Goal: Information Seeking & Learning: Learn about a topic

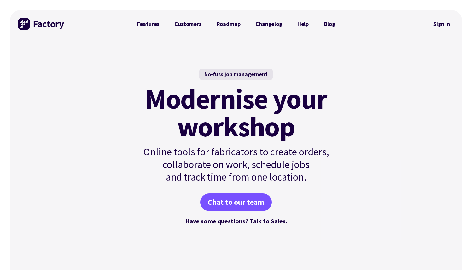
click at [47, 26] on img at bounding box center [41, 24] width 47 height 13
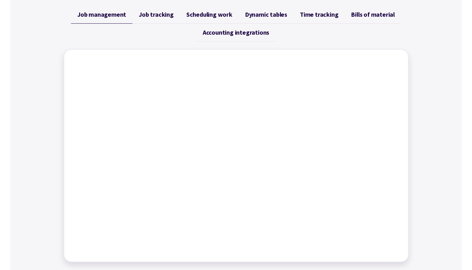
scroll to position [255, 0]
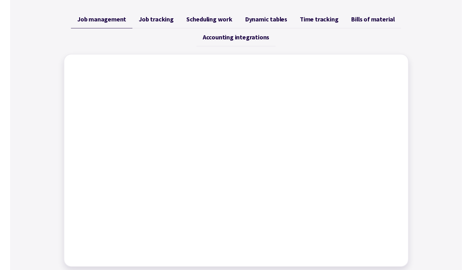
click at [155, 21] on span "Job tracking" at bounding box center [156, 19] width 35 height 8
click at [204, 14] on link "Scheduling work" at bounding box center [209, 19] width 59 height 18
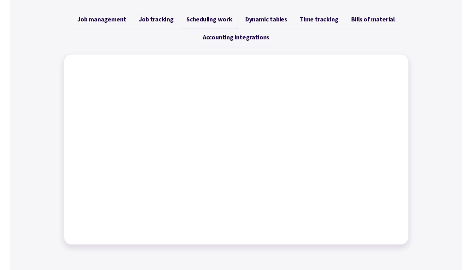
click at [261, 21] on span "Dynamic tables" at bounding box center [266, 19] width 42 height 8
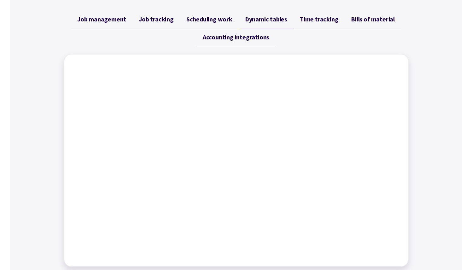
click at [326, 24] on link "Time tracking" at bounding box center [319, 19] width 51 height 18
click at [115, 20] on span "Job management" at bounding box center [101, 19] width 49 height 8
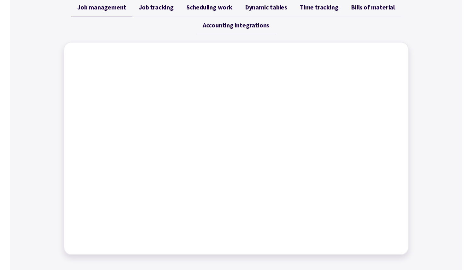
scroll to position [269, 0]
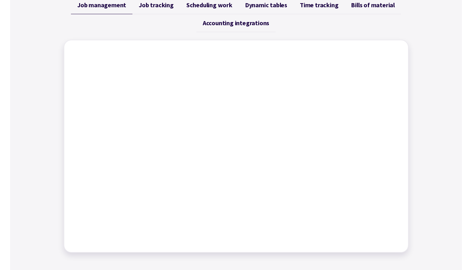
click at [165, 5] on span "Job tracking" at bounding box center [156, 5] width 35 height 8
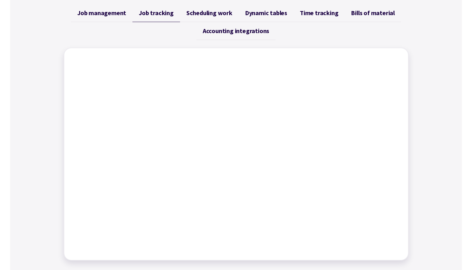
scroll to position [168, 0]
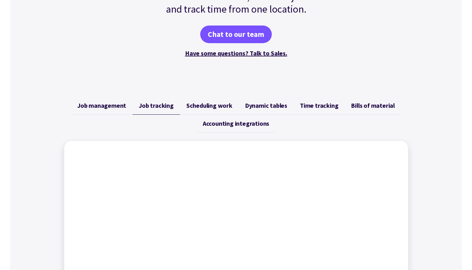
click at [216, 105] on span "Scheduling work" at bounding box center [209, 106] width 46 height 8
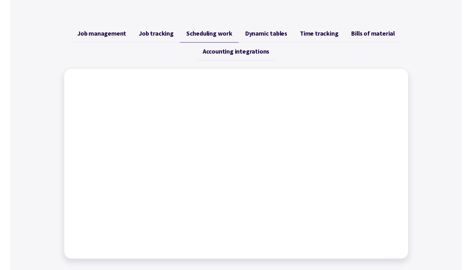
scroll to position [242, 0]
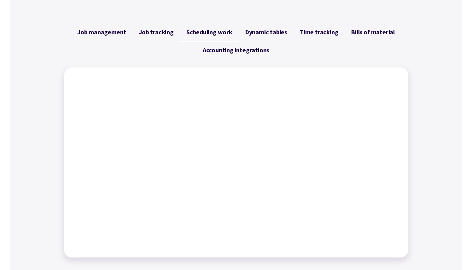
click at [275, 30] on span "Dynamic tables" at bounding box center [266, 32] width 42 height 8
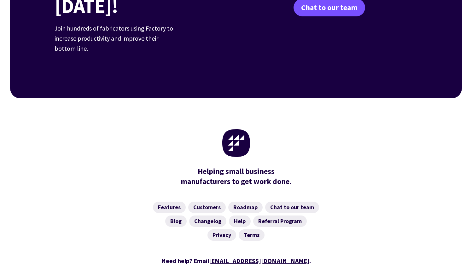
scroll to position [2481, 0]
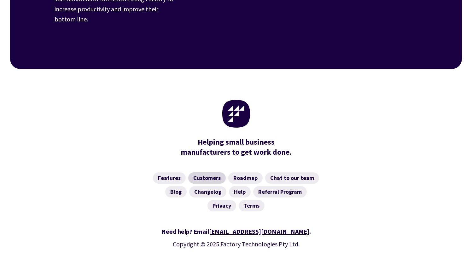
click at [206, 173] on link "Customers" at bounding box center [207, 178] width 38 height 11
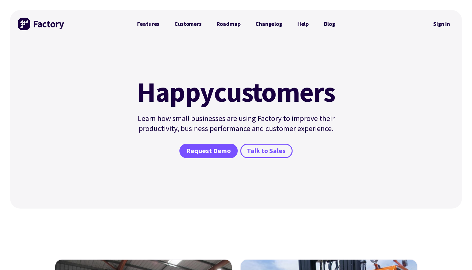
click at [55, 22] on img at bounding box center [41, 24] width 47 height 13
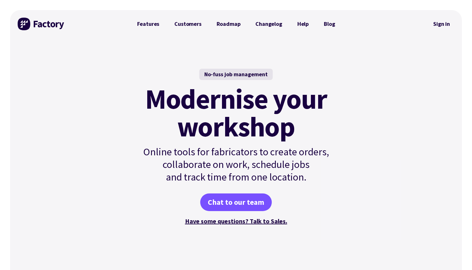
click at [414, 38] on div "No-fuss job management Modernise your workshop Online tools for fabricators to …" at bounding box center [236, 148] width 452 height 220
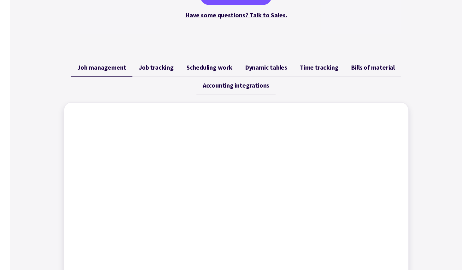
scroll to position [207, 0]
click at [386, 64] on span "Bills of material" at bounding box center [373, 67] width 44 height 8
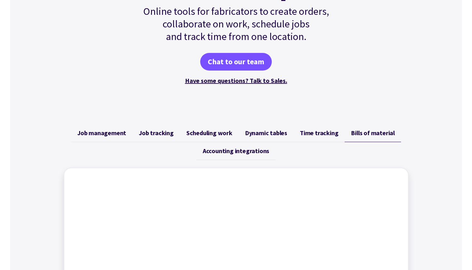
scroll to position [138, 0]
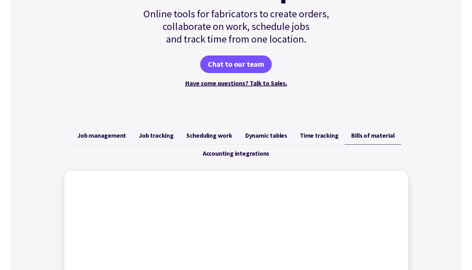
click at [217, 153] on span "Accounting integrations" at bounding box center [236, 154] width 67 height 8
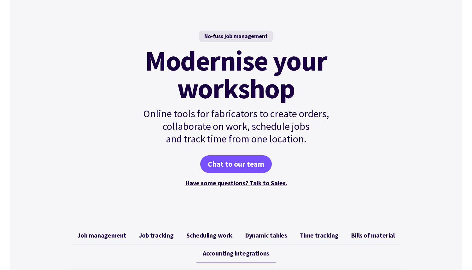
scroll to position [0, 0]
